Goal: Task Accomplishment & Management: Manage account settings

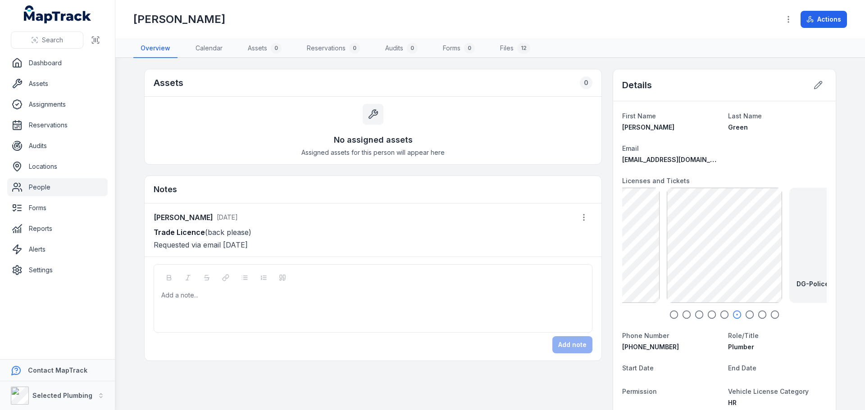
click at [176, 294] on div at bounding box center [373, 295] width 423 height 9
click at [720, 315] on icon "button" at bounding box center [724, 314] width 9 height 9
click at [707, 315] on icon "button" at bounding box center [711, 314] width 9 height 9
click at [696, 315] on icon "button" at bounding box center [699, 314] width 9 height 9
click at [688, 315] on div at bounding box center [724, 314] width 205 height 9
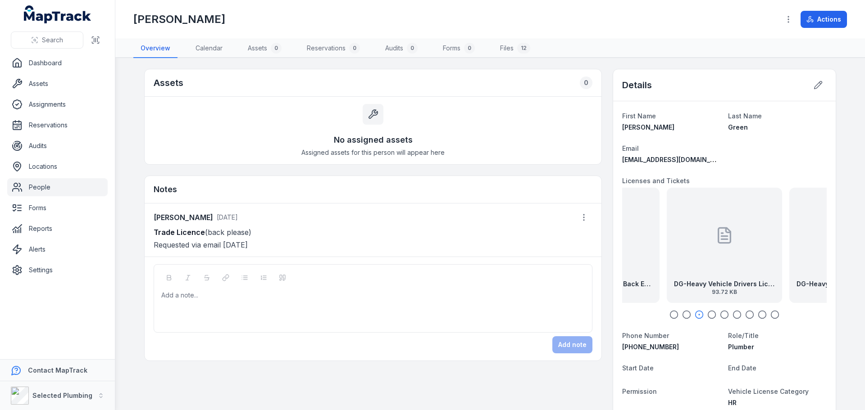
click at [682, 315] on icon "button" at bounding box center [686, 314] width 9 height 9
click at [669, 314] on icon "button" at bounding box center [673, 314] width 9 height 9
click at [683, 315] on icon "button" at bounding box center [686, 314] width 9 height 9
click at [697, 315] on icon "button" at bounding box center [699, 314] width 9 height 9
click at [711, 315] on icon "button" at bounding box center [711, 314] width 9 height 9
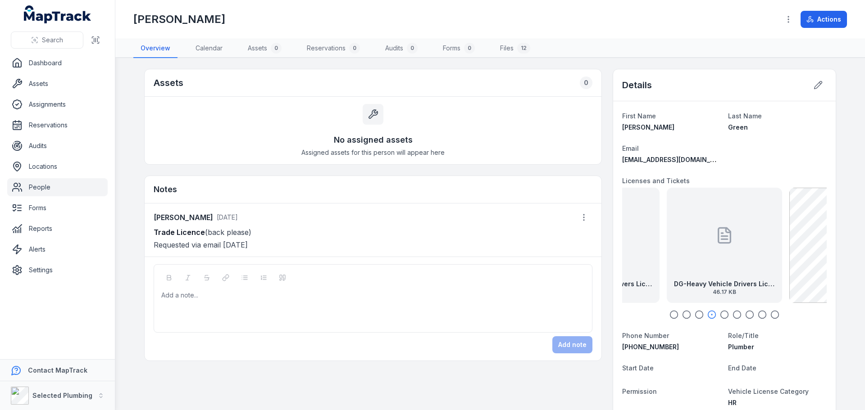
click at [723, 314] on icon "button" at bounding box center [724, 314] width 9 height 9
click at [732, 314] on icon "button" at bounding box center [736, 314] width 9 height 9
click at [746, 314] on icon "button" at bounding box center [749, 314] width 9 height 9
click at [759, 314] on icon "button" at bounding box center [762, 314] width 9 height 9
click at [765, 314] on div at bounding box center [724, 314] width 205 height 9
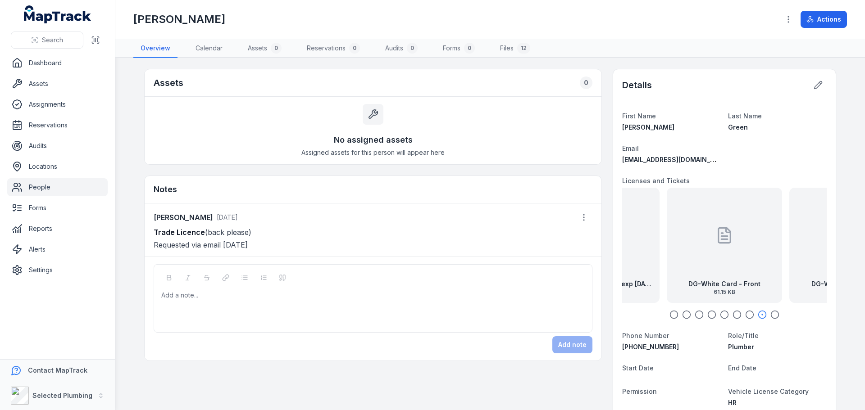
click at [771, 316] on icon "button" at bounding box center [774, 314] width 9 height 9
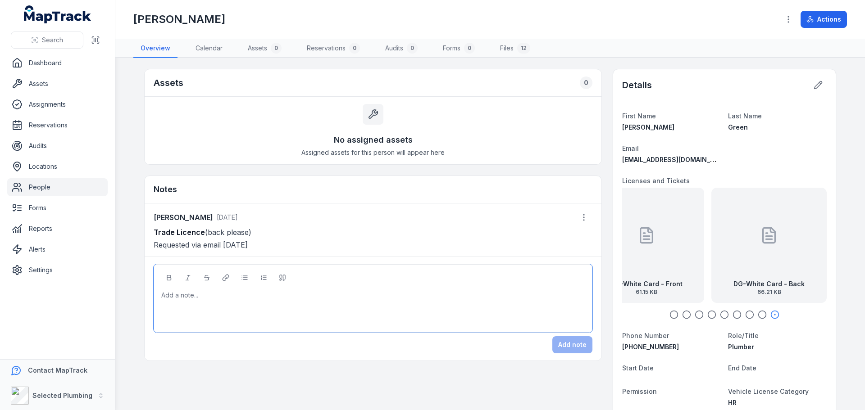
click at [203, 296] on div at bounding box center [373, 295] width 423 height 9
click at [568, 348] on button "Add note" at bounding box center [572, 345] width 40 height 17
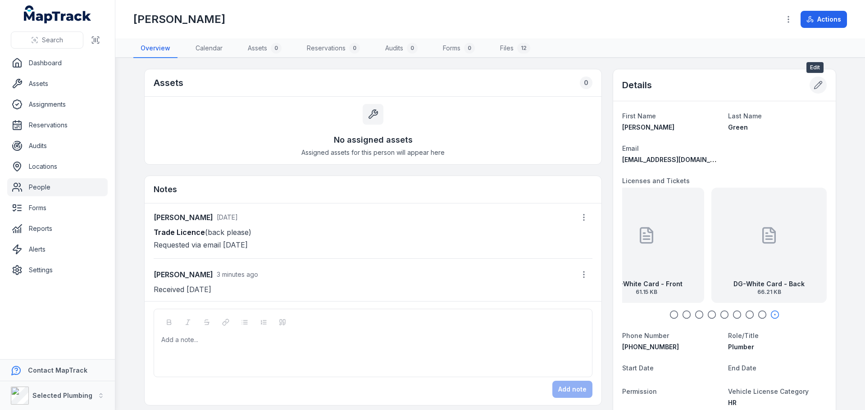
click at [818, 86] on icon at bounding box center [818, 85] width 9 height 9
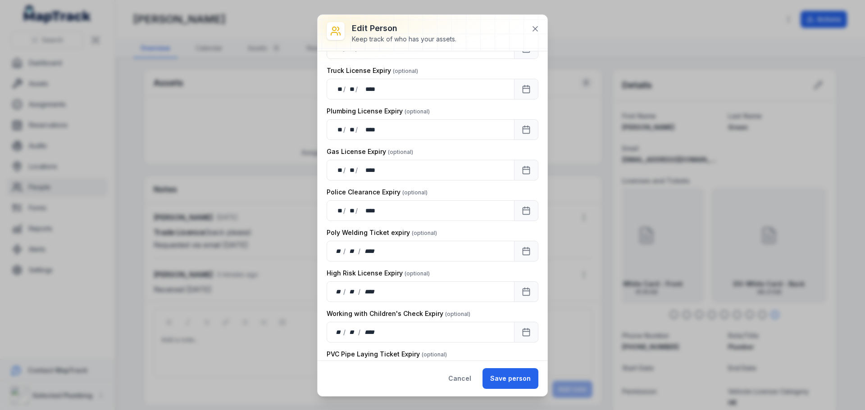
scroll to position [721, 0]
click at [535, 28] on icon at bounding box center [535, 29] width 5 height 5
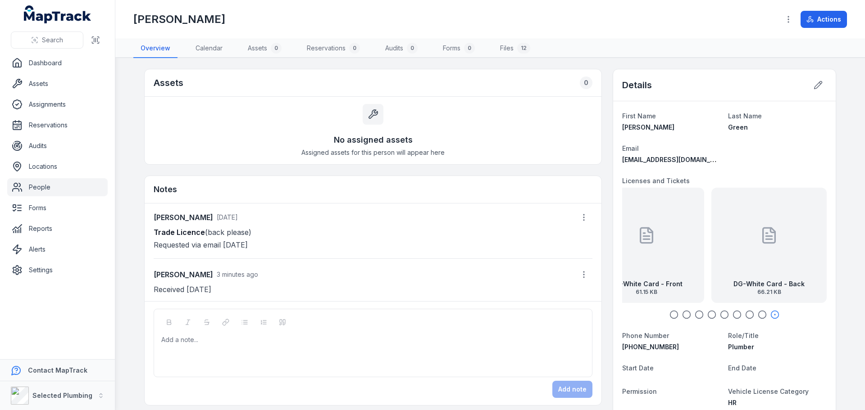
click at [673, 315] on icon "button" at bounding box center [673, 314] width 9 height 9
click at [689, 314] on div at bounding box center [724, 314] width 205 height 9
click at [686, 314] on icon "button" at bounding box center [686, 314] width 9 height 9
click at [697, 315] on icon "button" at bounding box center [699, 314] width 9 height 9
click at [712, 316] on circle "button" at bounding box center [712, 315] width 8 height 8
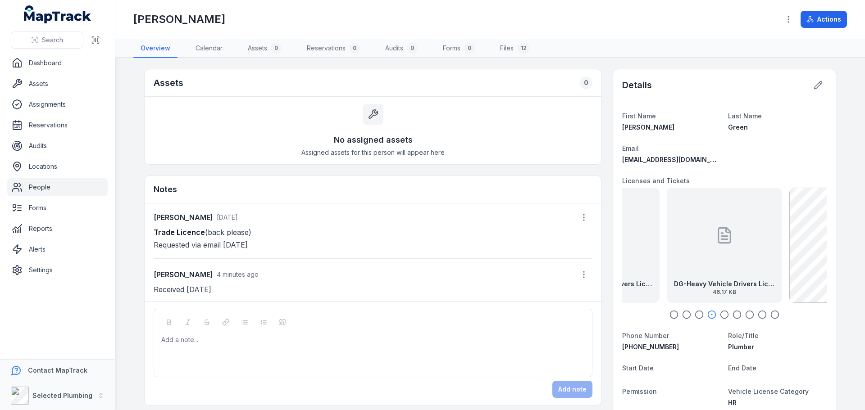
click at [720, 316] on icon "button" at bounding box center [724, 314] width 9 height 9
click at [732, 316] on icon "button" at bounding box center [736, 314] width 9 height 9
click at [746, 315] on icon "button" at bounding box center [749, 314] width 9 height 9
click at [758, 315] on icon "button" at bounding box center [762, 314] width 9 height 9
click at [776, 315] on icon "button" at bounding box center [774, 314] width 9 height 9
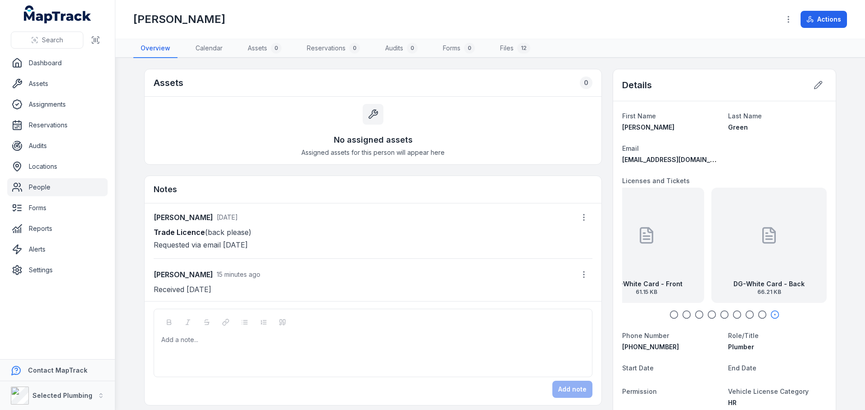
click at [760, 316] on icon "button" at bounding box center [762, 314] width 9 height 9
click at [746, 312] on icon "button" at bounding box center [749, 314] width 9 height 9
click at [732, 314] on icon "button" at bounding box center [736, 314] width 9 height 9
click at [722, 314] on icon "button" at bounding box center [724, 314] width 9 height 9
click at [708, 314] on icon "button" at bounding box center [711, 314] width 9 height 9
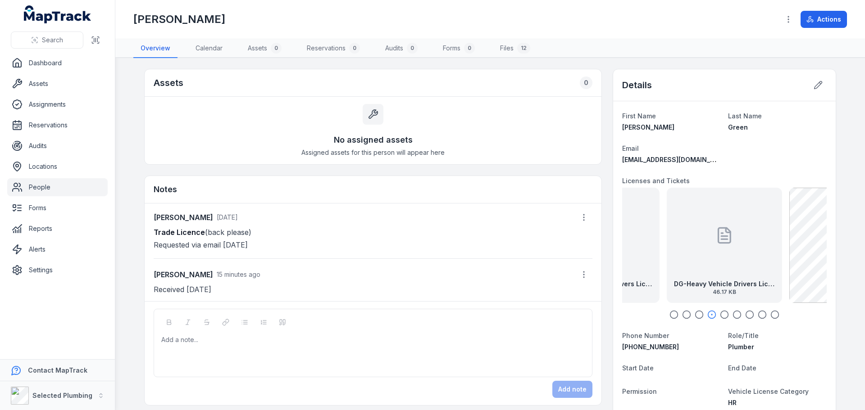
click at [697, 315] on icon "button" at bounding box center [699, 314] width 9 height 9
click at [687, 316] on circle "button" at bounding box center [687, 315] width 8 height 8
click at [674, 316] on circle "button" at bounding box center [674, 315] width 8 height 8
drag, startPoint x: 35, startPoint y: 185, endPoint x: 58, endPoint y: 179, distance: 23.3
click at [35, 185] on link "People" at bounding box center [57, 187] width 100 height 18
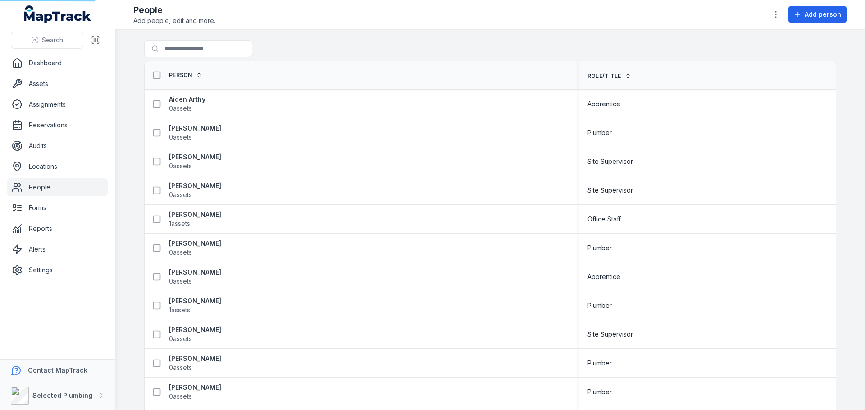
click at [49, 192] on link "People" at bounding box center [57, 187] width 100 height 18
click at [177, 45] on input "Search for people" at bounding box center [216, 48] width 144 height 17
type input "*****"
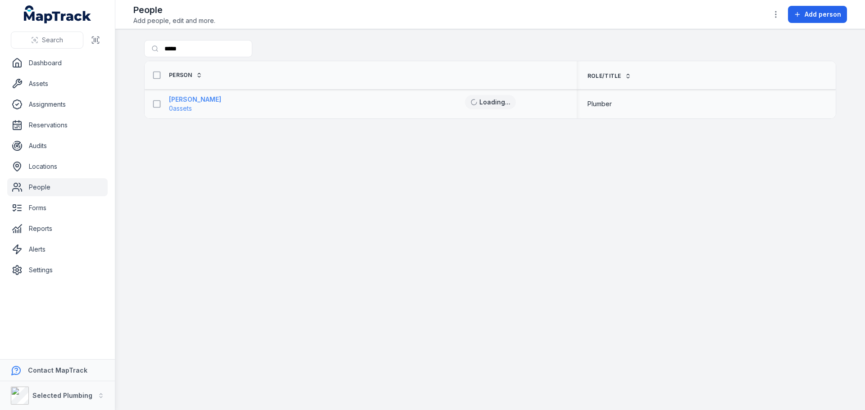
click at [184, 99] on strong "[PERSON_NAME]" at bounding box center [195, 99] width 52 height 9
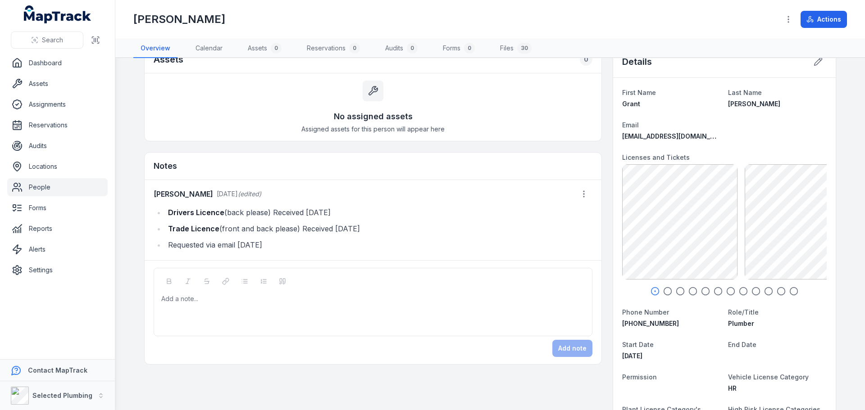
scroll to position [45, 0]
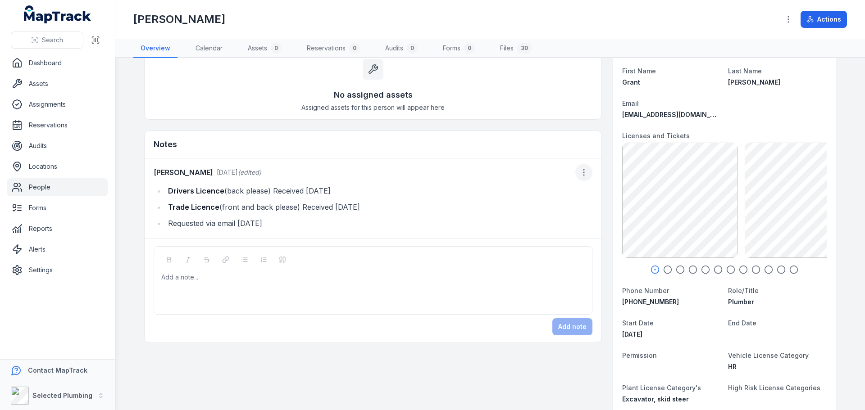
click at [582, 169] on icon "button" at bounding box center [583, 172] width 9 height 9
click at [508, 196] on div "Edit note" at bounding box center [535, 196] width 101 height 16
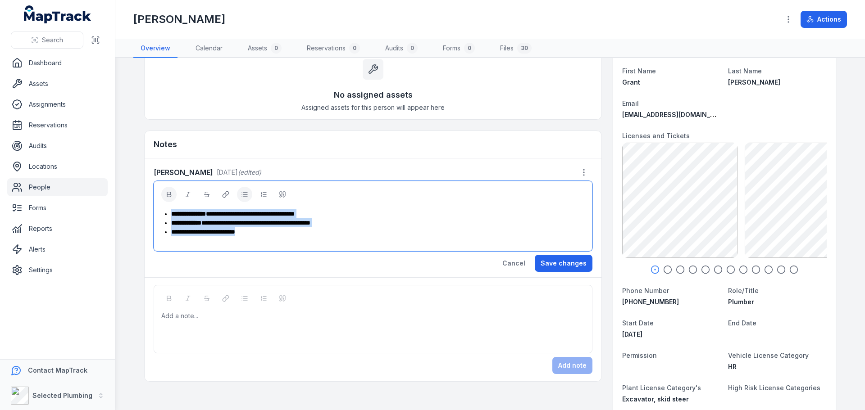
drag, startPoint x: 165, startPoint y: 214, endPoint x: 269, endPoint y: 235, distance: 106.6
click at [269, 235] on ul "**********" at bounding box center [373, 222] width 423 height 27
copy ul "**********"
click at [174, 317] on div at bounding box center [373, 316] width 423 height 9
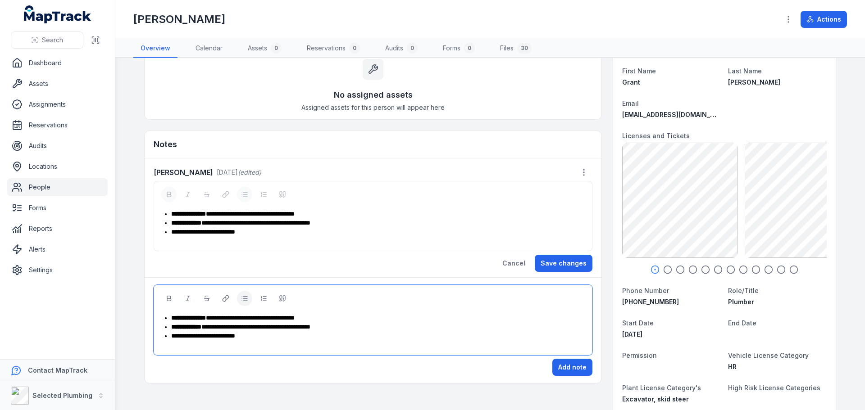
scroll to position [47, 0]
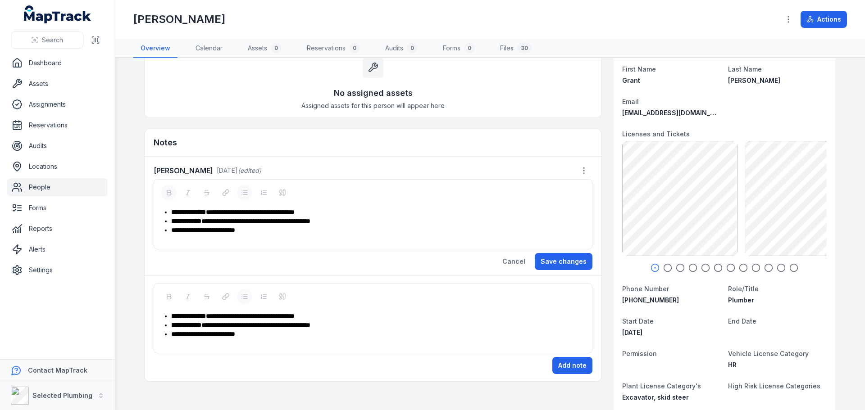
drag, startPoint x: 266, startPoint y: 339, endPoint x: 156, endPoint y: 335, distance: 110.0
click at [156, 335] on div "**********" at bounding box center [373, 318] width 439 height 70
click at [256, 334] on div "**********" at bounding box center [378, 334] width 414 height 9
drag, startPoint x: 261, startPoint y: 333, endPoint x: 166, endPoint y: 333, distance: 95.1
click at [166, 333] on ul "**********" at bounding box center [373, 325] width 423 height 27
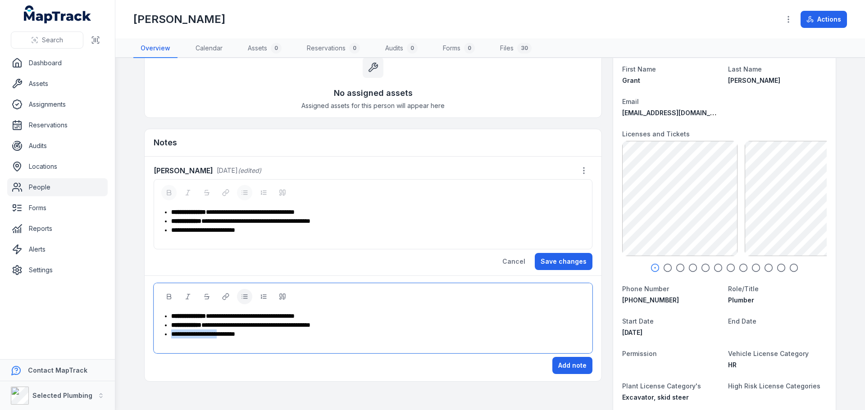
drag, startPoint x: 229, startPoint y: 334, endPoint x: 155, endPoint y: 333, distance: 73.4
click at [155, 333] on div "**********" at bounding box center [373, 318] width 439 height 70
click at [568, 367] on button "Add note" at bounding box center [572, 365] width 40 height 17
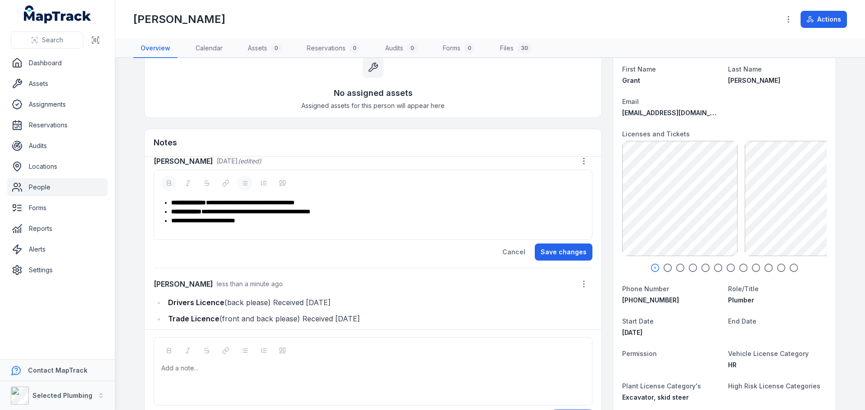
scroll to position [0, 0]
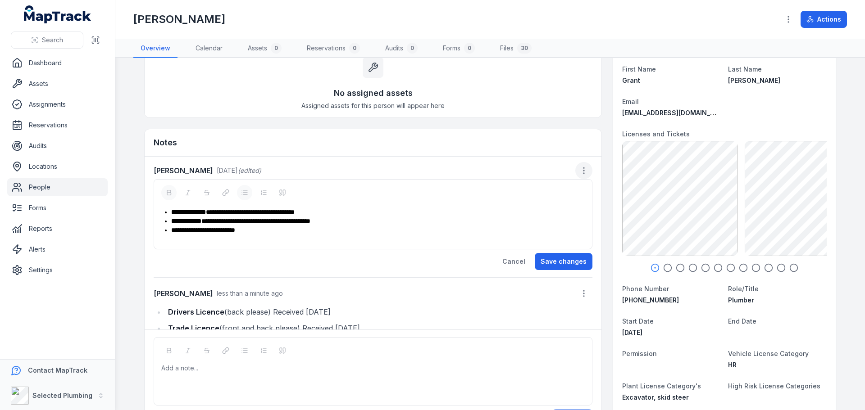
click at [575, 165] on button "button" at bounding box center [583, 170] width 17 height 17
click at [506, 194] on div "Edit note" at bounding box center [528, 194] width 101 height 16
drag, startPoint x: 269, startPoint y: 211, endPoint x: 354, endPoint y: 210, distance: 84.7
click at [354, 210] on div "**********" at bounding box center [378, 212] width 414 height 9
drag, startPoint x: 291, startPoint y: 221, endPoint x: 432, endPoint y: 227, distance: 141.6
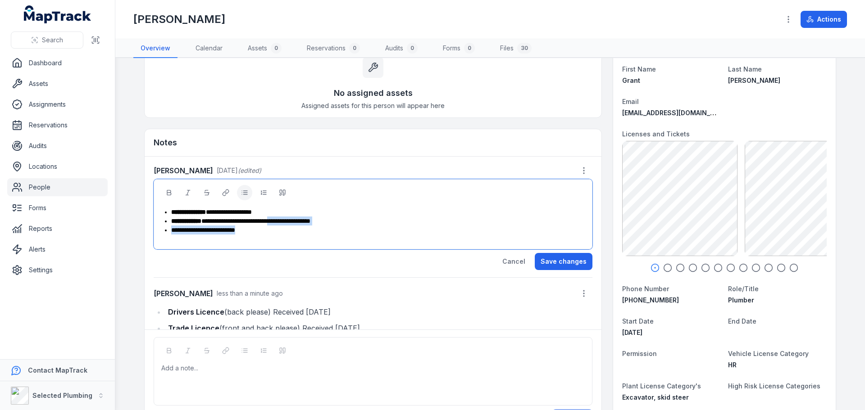
click at [432, 227] on ul "**********" at bounding box center [373, 221] width 423 height 27
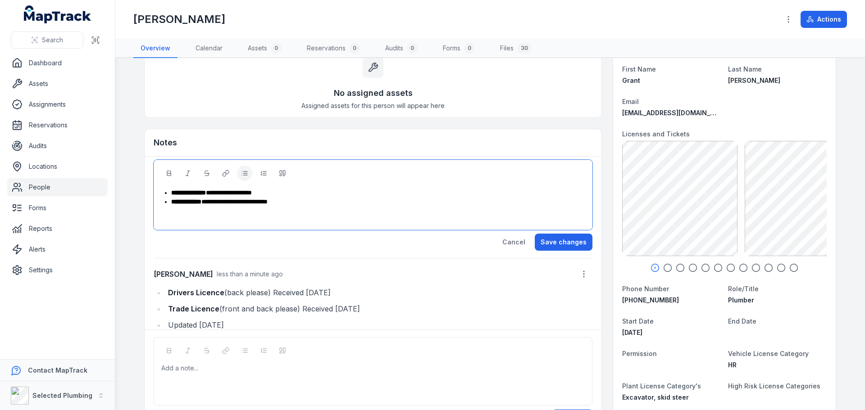
scroll to position [30, 0]
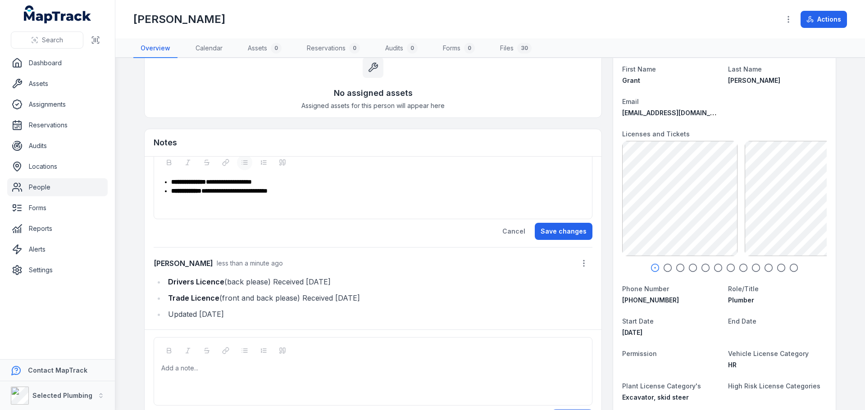
drag, startPoint x: 196, startPoint y: 374, endPoint x: 202, endPoint y: 371, distance: 7.3
click at [196, 374] on div "Add a note..." at bounding box center [372, 382] width 423 height 36
click at [551, 232] on button "Save changes" at bounding box center [564, 231] width 58 height 17
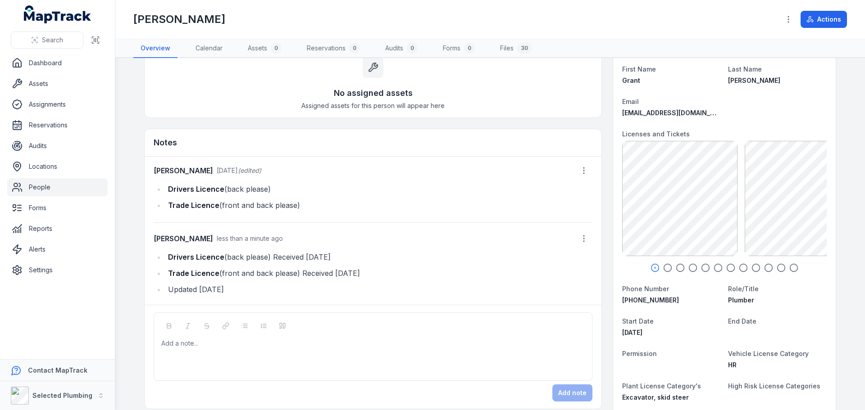
click at [666, 266] on icon "button" at bounding box center [667, 268] width 9 height 9
click at [681, 267] on icon "button" at bounding box center [680, 268] width 9 height 9
click at [731, 267] on circle "button" at bounding box center [731, 268] width 8 height 8
click at [714, 267] on icon "button" at bounding box center [718, 268] width 9 height 9
click at [729, 268] on icon "button" at bounding box center [730, 268] width 9 height 9
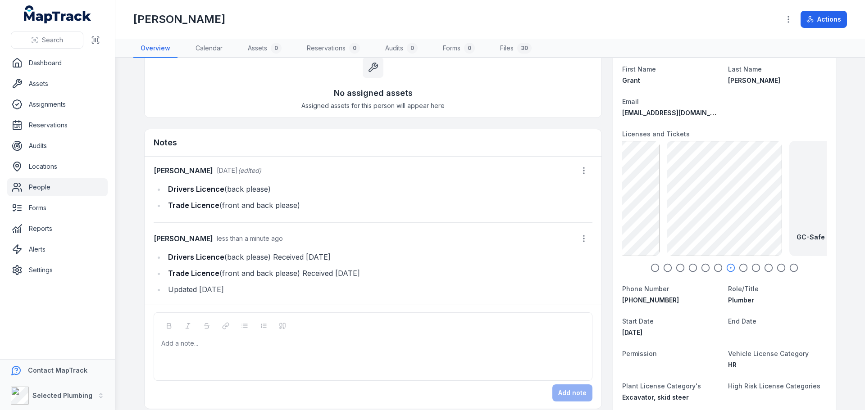
click at [703, 268] on icon "button" at bounding box center [705, 268] width 9 height 9
click at [715, 268] on icon "button" at bounding box center [718, 268] width 9 height 9
click at [726, 268] on icon "button" at bounding box center [730, 268] width 9 height 9
click at [739, 268] on icon "button" at bounding box center [743, 268] width 9 height 9
click at [751, 268] on icon "button" at bounding box center [755, 268] width 9 height 9
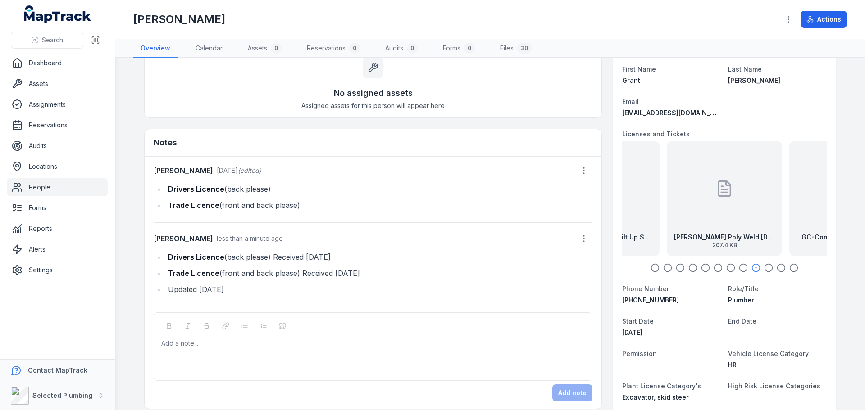
click at [765, 267] on icon "button" at bounding box center [768, 268] width 9 height 9
click at [781, 268] on circle "button" at bounding box center [782, 268] width 8 height 8
click at [794, 268] on circle "button" at bounding box center [794, 268] width 8 height 8
click at [654, 269] on icon "button" at bounding box center [654, 268] width 9 height 9
click at [666, 268] on icon "button" at bounding box center [667, 268] width 9 height 9
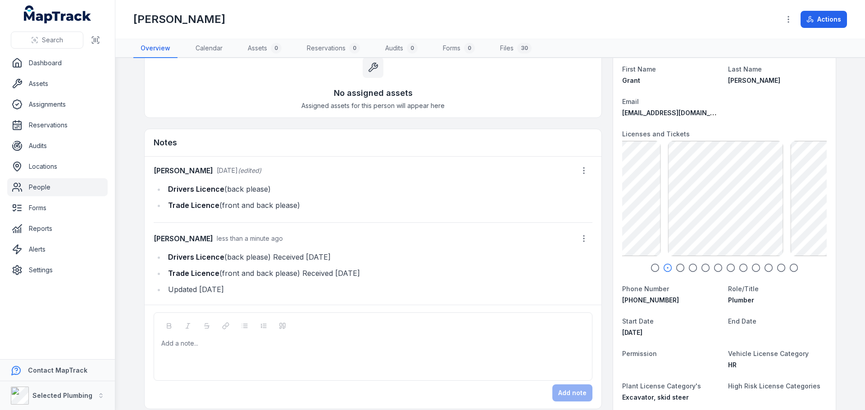
click at [680, 267] on circle "button" at bounding box center [681, 268] width 8 height 8
click at [690, 267] on icon "button" at bounding box center [692, 268] width 9 height 9
click at [701, 267] on icon "button" at bounding box center [705, 268] width 9 height 9
click at [714, 267] on circle "button" at bounding box center [718, 268] width 8 height 8
click at [727, 267] on icon "button" at bounding box center [730, 268] width 9 height 9
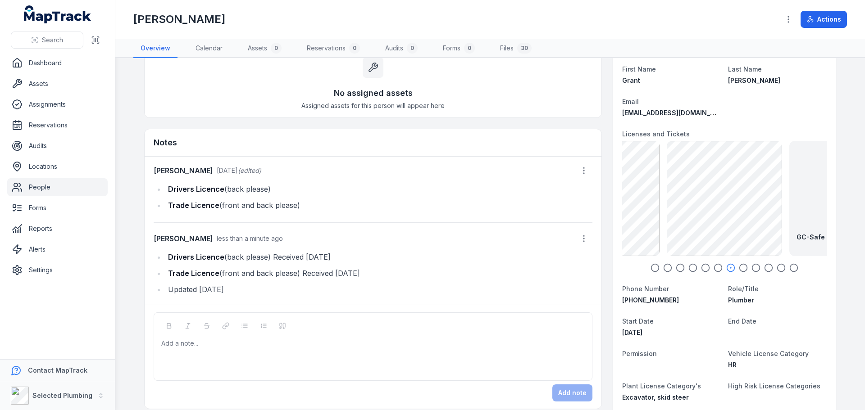
click at [739, 267] on icon "button" at bounding box center [743, 268] width 9 height 9
click at [751, 267] on icon "button" at bounding box center [755, 268] width 9 height 9
click at [767, 267] on icon "button" at bounding box center [768, 268] width 9 height 9
click at [777, 267] on icon "button" at bounding box center [781, 268] width 9 height 9
click at [795, 270] on icon "button" at bounding box center [793, 268] width 9 height 9
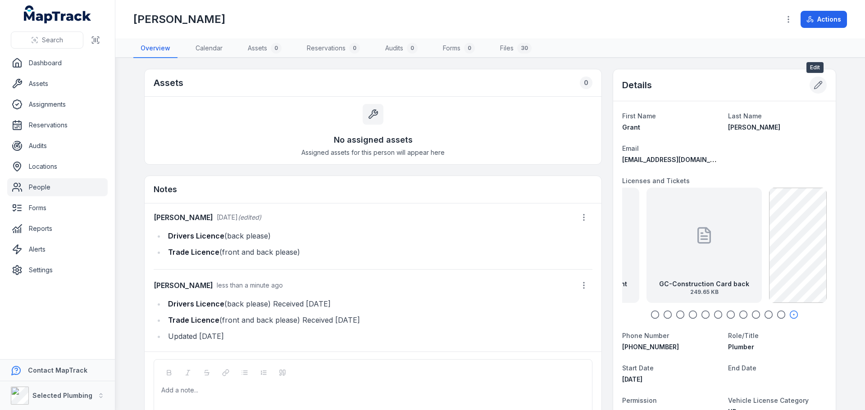
click at [815, 84] on icon at bounding box center [818, 85] width 9 height 9
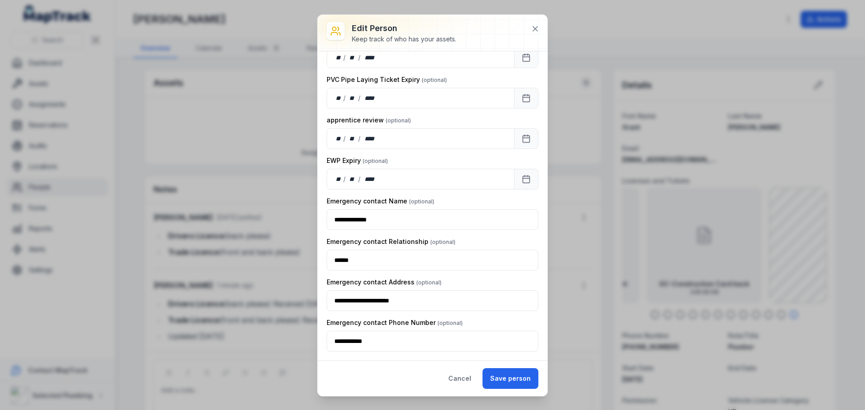
scroll to position [828, 0]
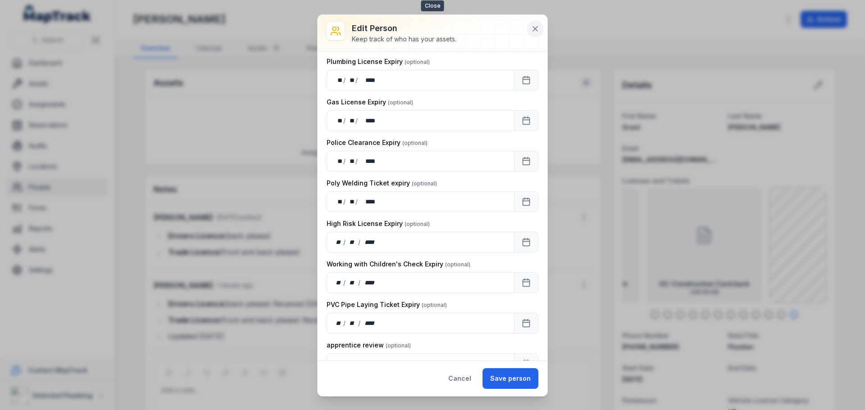
click at [532, 32] on icon at bounding box center [535, 28] width 9 height 9
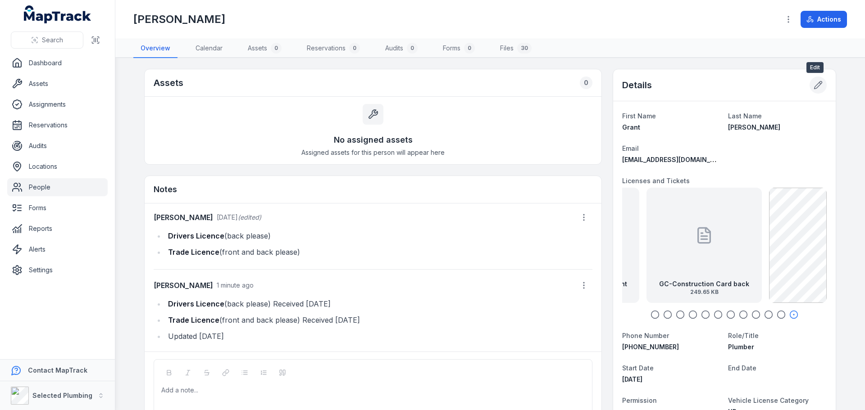
click at [816, 86] on icon at bounding box center [818, 85] width 9 height 9
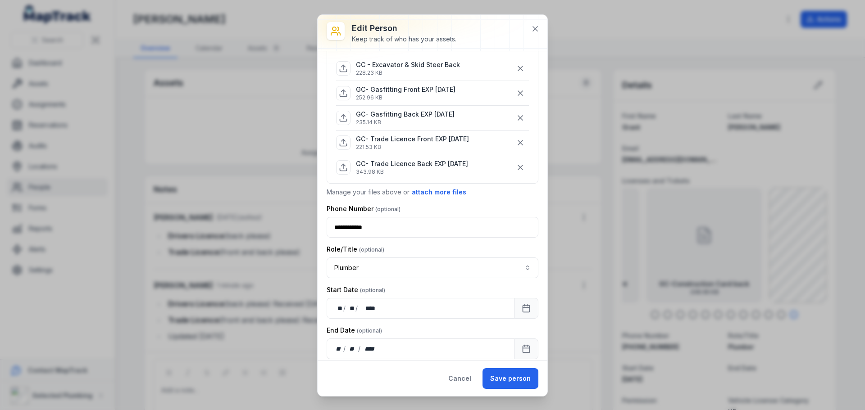
scroll to position [270, 0]
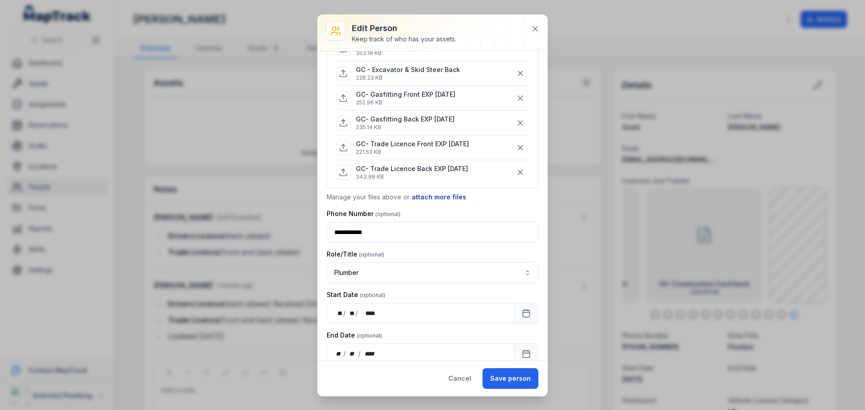
click at [439, 194] on button "attach more files" at bounding box center [438, 197] width 55 height 10
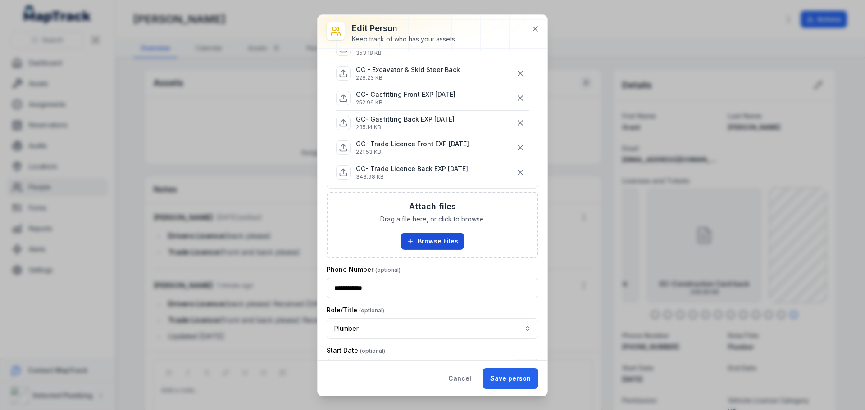
click at [414, 237] on button "Browse Files" at bounding box center [432, 241] width 63 height 17
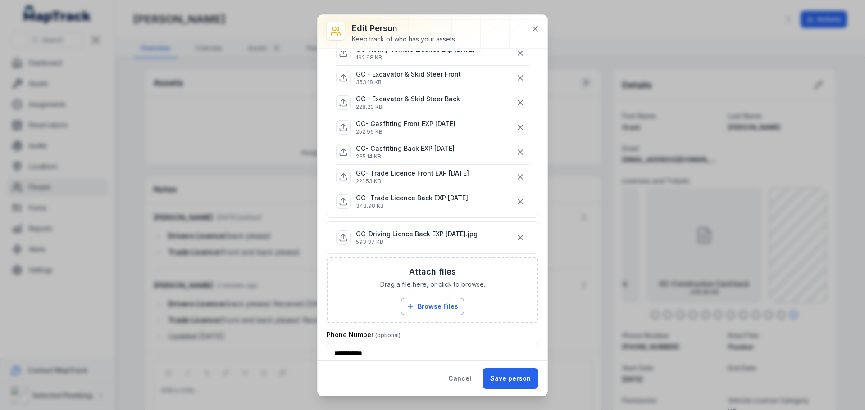
scroll to position [315, 0]
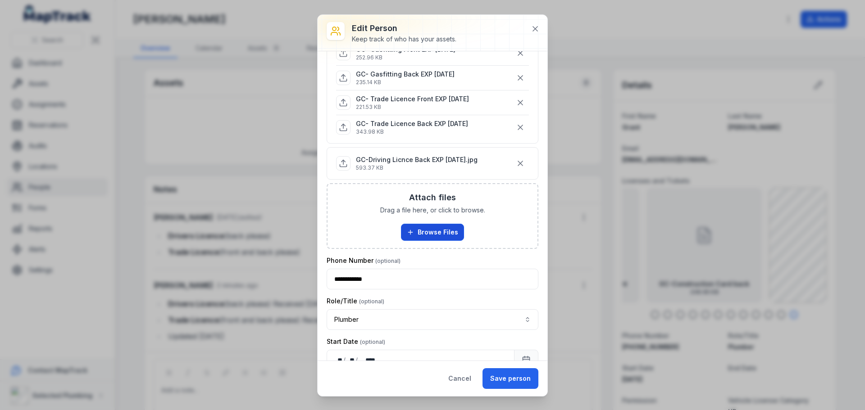
click at [432, 233] on button "Browse Files" at bounding box center [432, 232] width 63 height 17
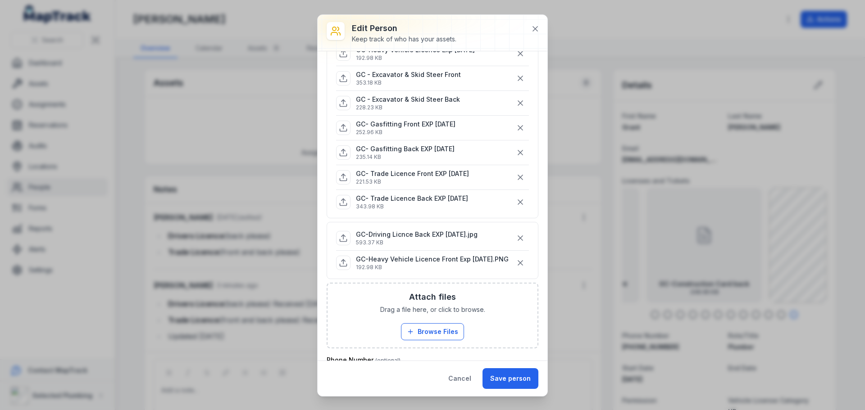
scroll to position [225, 0]
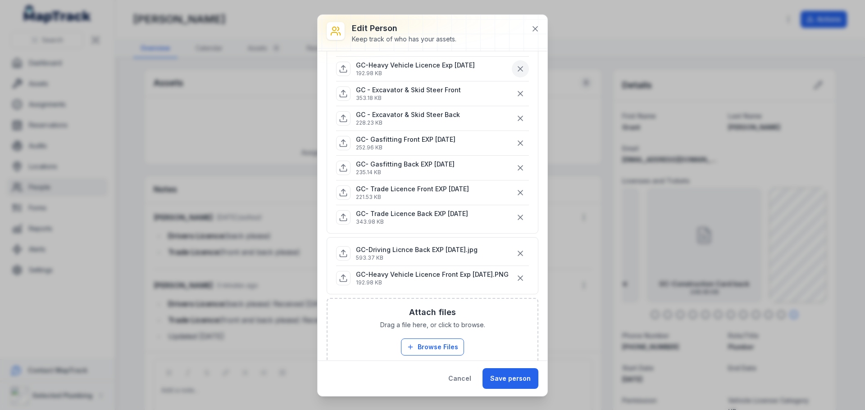
click at [516, 68] on icon "button" at bounding box center [520, 68] width 9 height 9
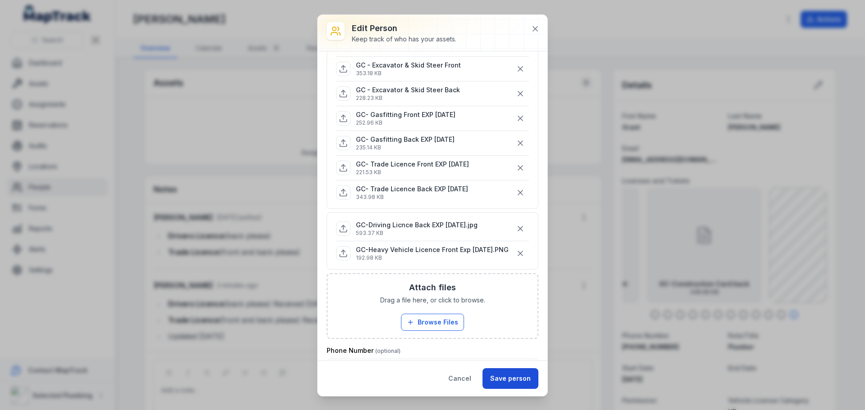
click at [515, 381] on button "Save person" at bounding box center [510, 378] width 56 height 21
